Goal: Book appointment/travel/reservation

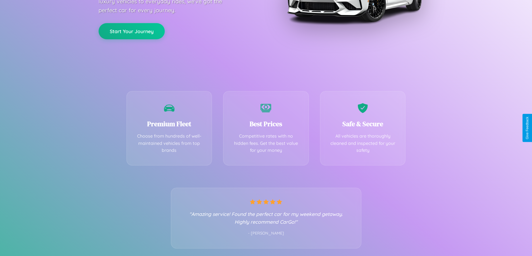
scroll to position [110, 0]
click at [266, 128] on div "Best Prices Competitive rates with no hidden fees. Get the best value for your …" at bounding box center [266, 127] width 86 height 74
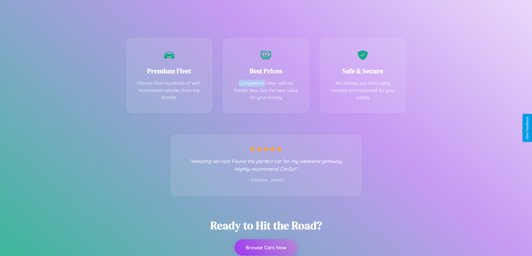
click at [266, 248] on button "Browse Cars Now" at bounding box center [265, 248] width 63 height 16
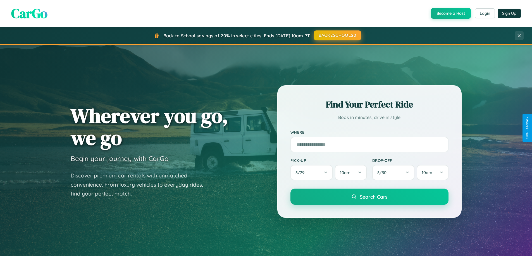
click at [337, 36] on button "BACK2SCHOOL20" at bounding box center [337, 35] width 47 height 10
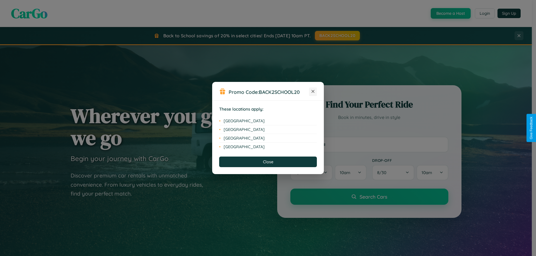
click at [313, 92] on icon at bounding box center [312, 91] width 3 height 3
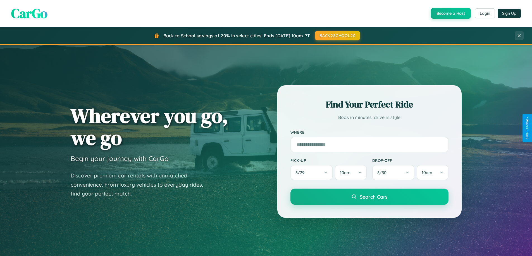
scroll to position [897, 0]
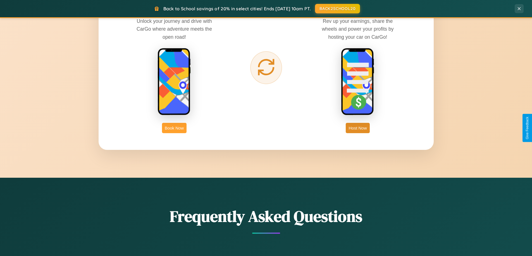
click at [174, 128] on button "Book Now" at bounding box center [174, 128] width 25 height 10
